Goal: Task Accomplishment & Management: Use online tool/utility

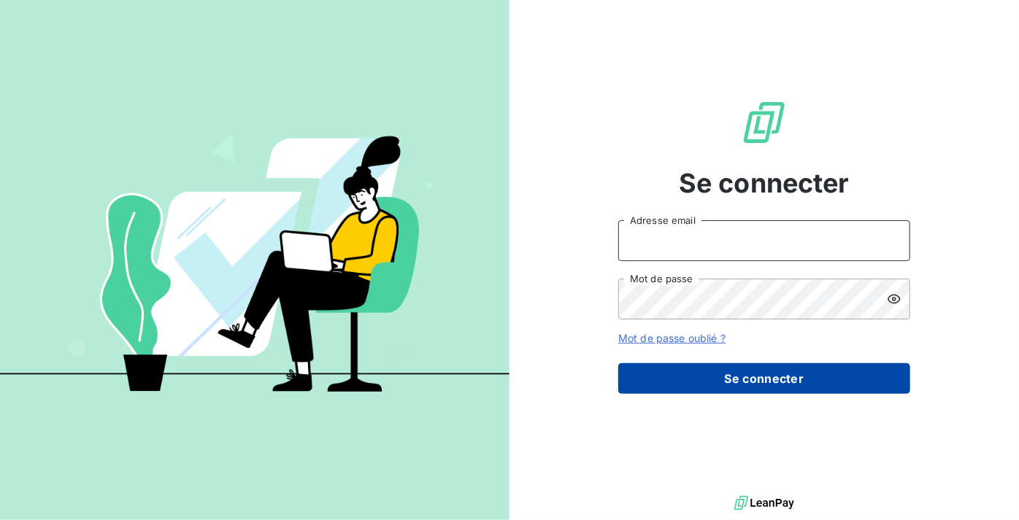
type input "[PERSON_NAME][EMAIL_ADDRESS][DOMAIN_NAME]"
click at [825, 374] on button "Se connecter" at bounding box center [764, 378] width 292 height 31
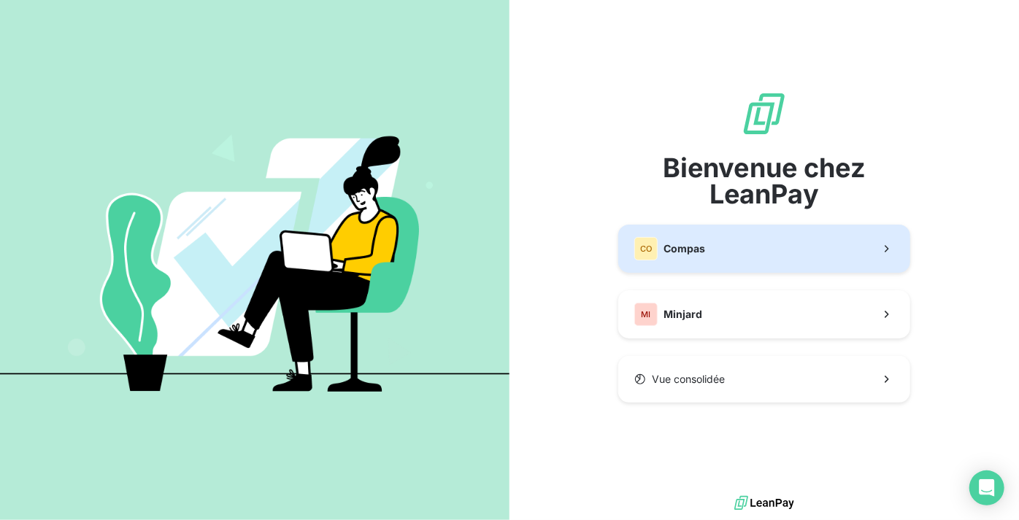
click at [720, 251] on button "CO Compas" at bounding box center [764, 249] width 292 height 48
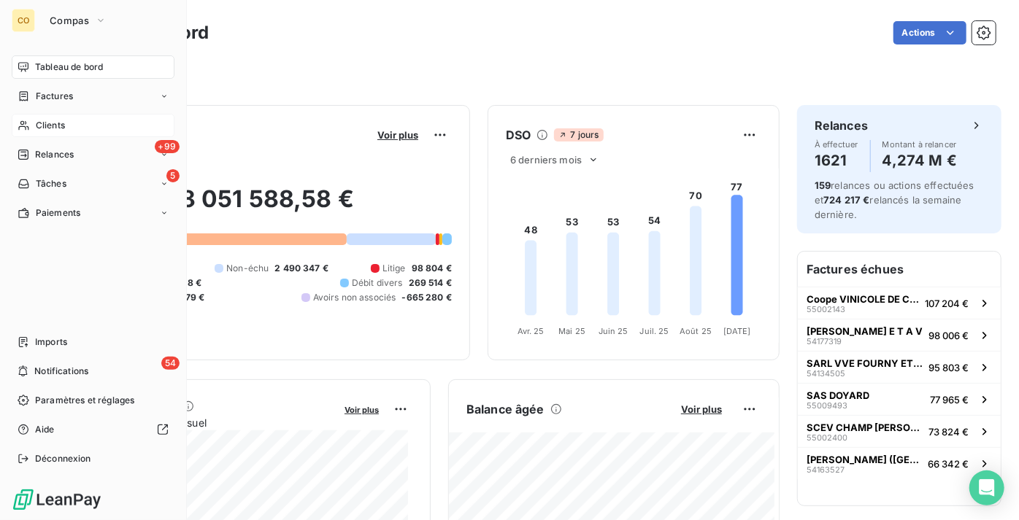
click at [73, 122] on div "Clients" at bounding box center [93, 125] width 163 height 23
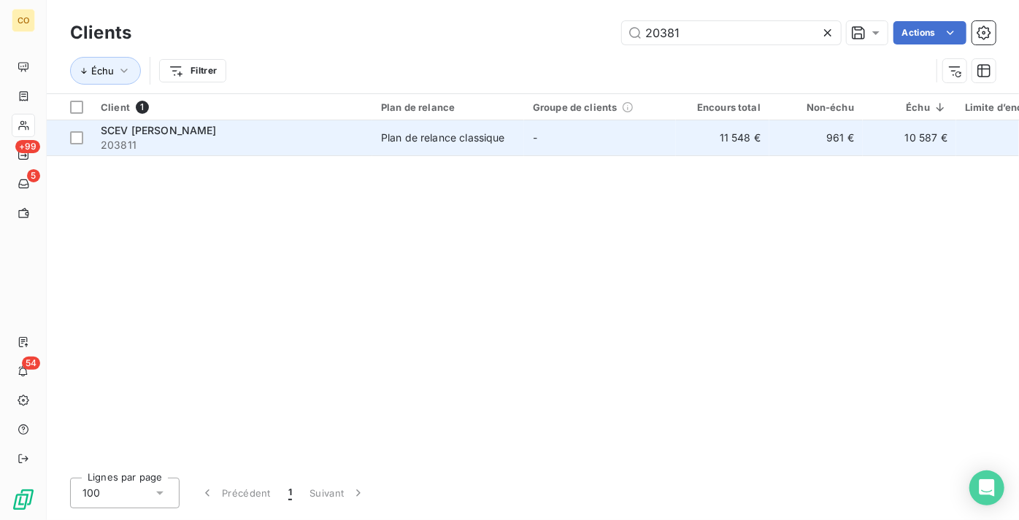
type input "20381"
click at [425, 139] on div "Plan de relance classique" at bounding box center [443, 138] width 124 height 15
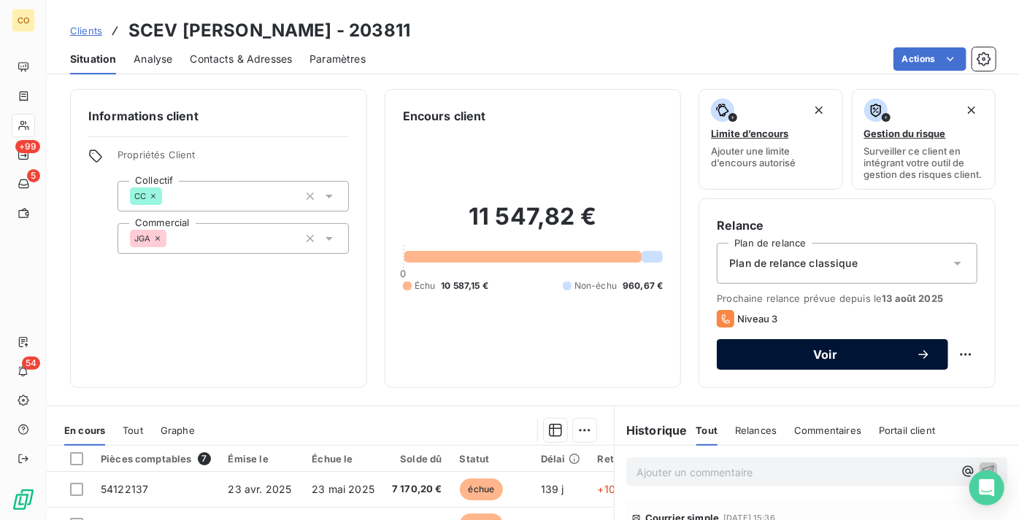
click at [851, 362] on div "Voir" at bounding box center [832, 354] width 196 height 15
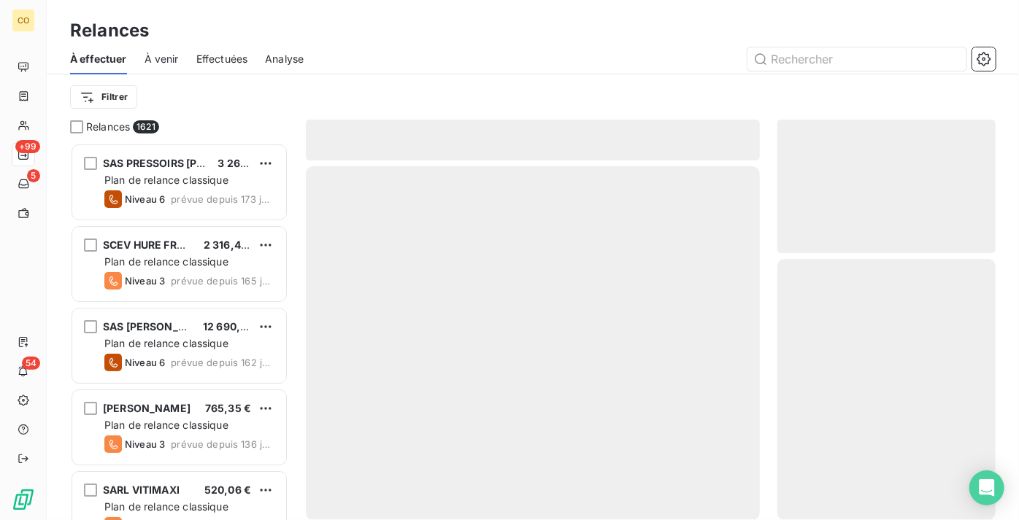
scroll to position [366, 208]
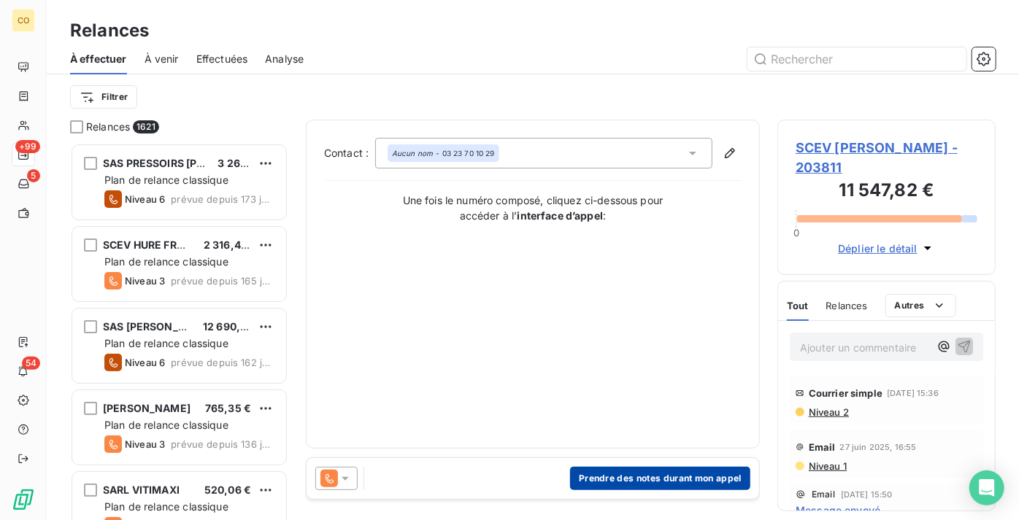
click at [601, 473] on button "Prendre des notes durant mon appel" at bounding box center [660, 478] width 180 height 23
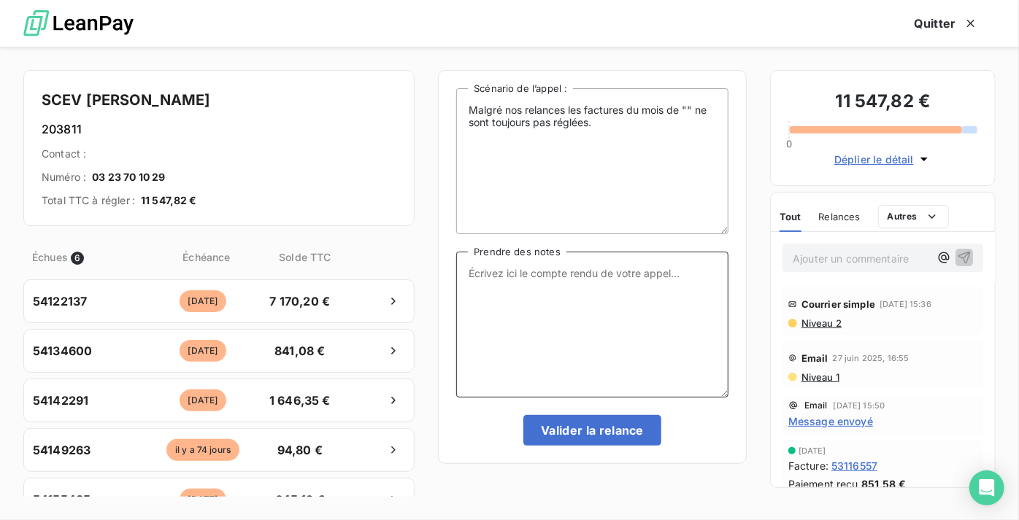
click at [541, 319] on textarea "Prendre des notes" at bounding box center [592, 325] width 272 height 146
paste textarea "Le 09/09 Point avec JGA multiples relances tel rien a faire dernier message ava…"
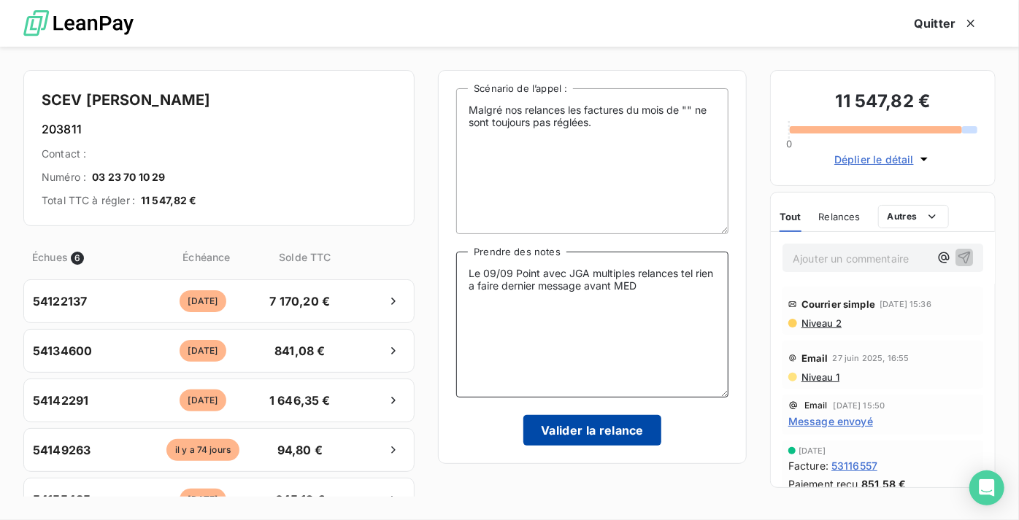
type textarea "Le 09/09 Point avec JGA multiples relances tel rien a faire dernier message ava…"
click at [640, 430] on button "Valider la relance" at bounding box center [592, 430] width 138 height 31
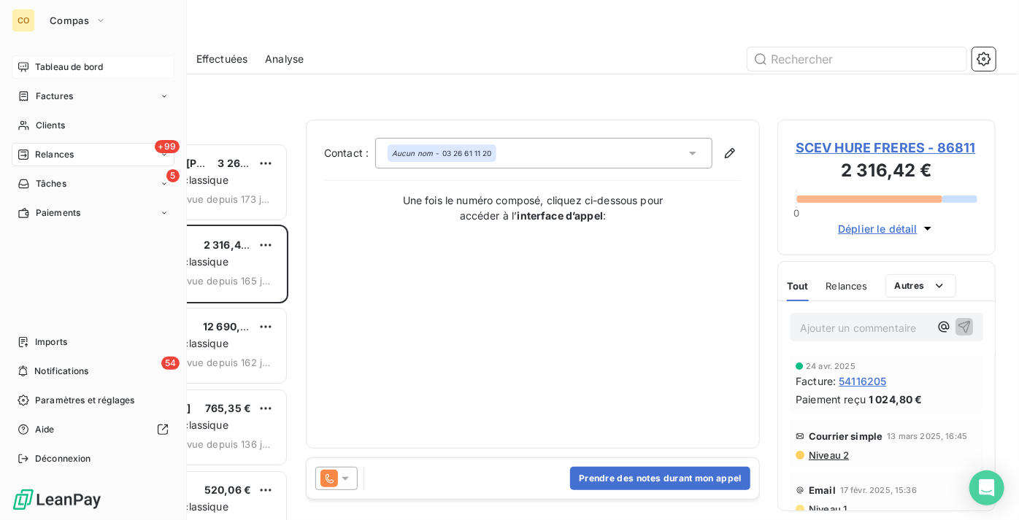
click at [32, 70] on div "Tableau de bord" at bounding box center [93, 66] width 163 height 23
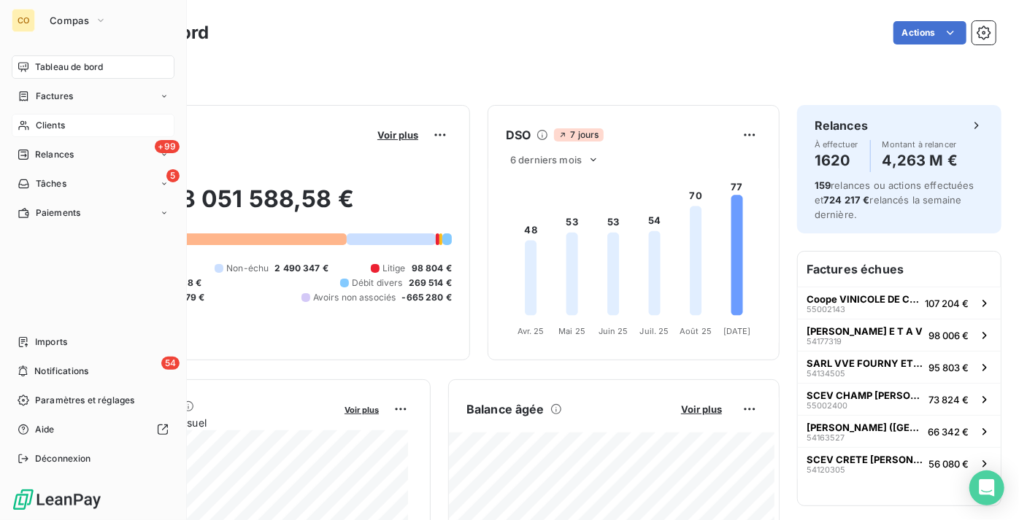
click at [61, 130] on span "Clients" at bounding box center [50, 125] width 29 height 13
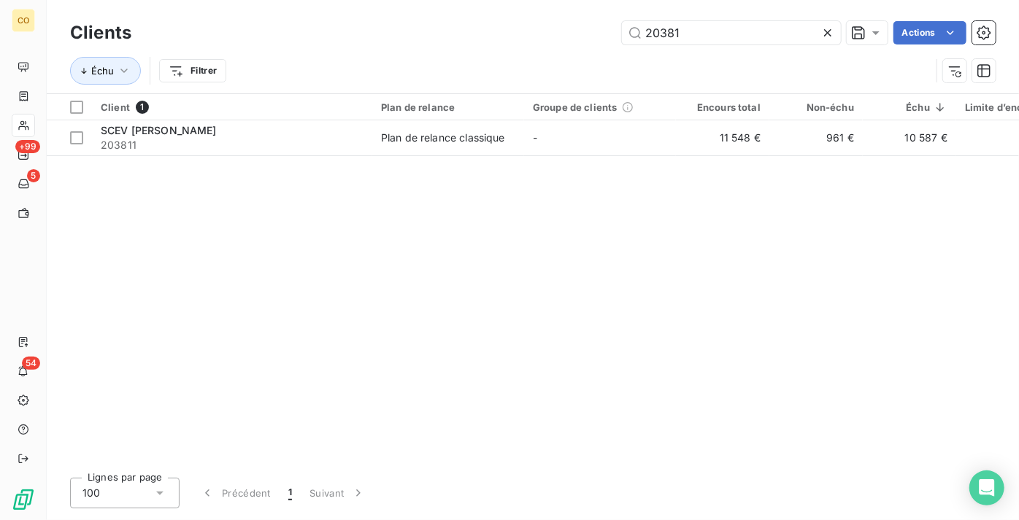
drag, startPoint x: 713, startPoint y: 29, endPoint x: 398, endPoint y: 12, distance: 315.7
click at [398, 12] on div "Clients 20381 Actions Échu Filtrer" at bounding box center [533, 46] width 972 height 93
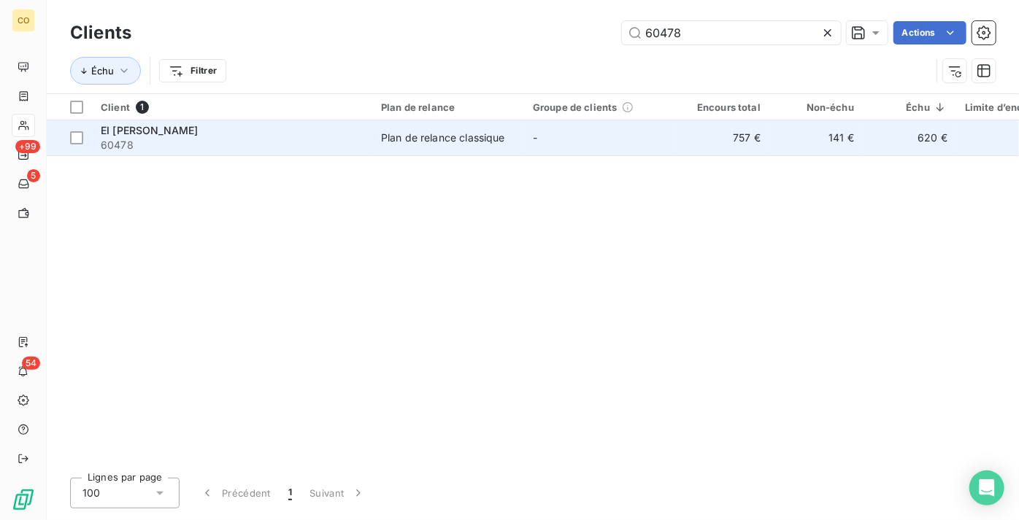
type input "60478"
click at [277, 133] on div "EI [PERSON_NAME]" at bounding box center [232, 130] width 263 height 15
